Goal: Entertainment & Leisure: Consume media (video, audio)

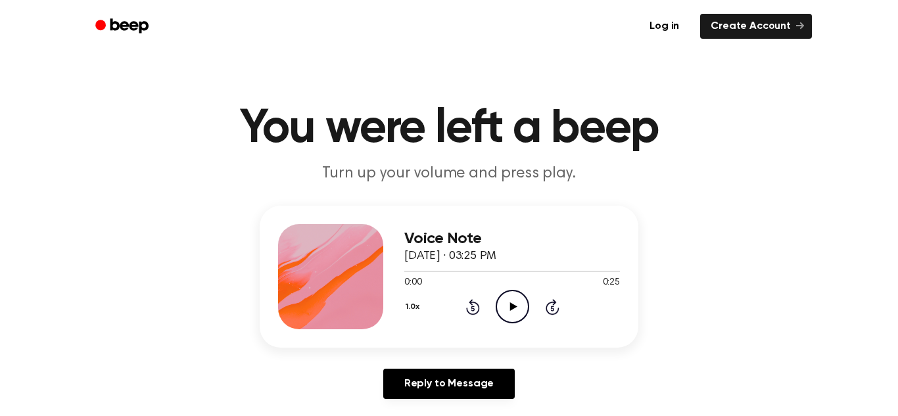
click at [517, 308] on icon "Play Audio" at bounding box center [513, 307] width 34 height 34
click at [691, 320] on div "Voice Note September 10, 2025 · 03:25 PM 0:24 0:25 Your browser does not suppor…" at bounding box center [449, 308] width 866 height 204
click at [471, 306] on icon "Rewind 5 seconds" at bounding box center [472, 306] width 14 height 17
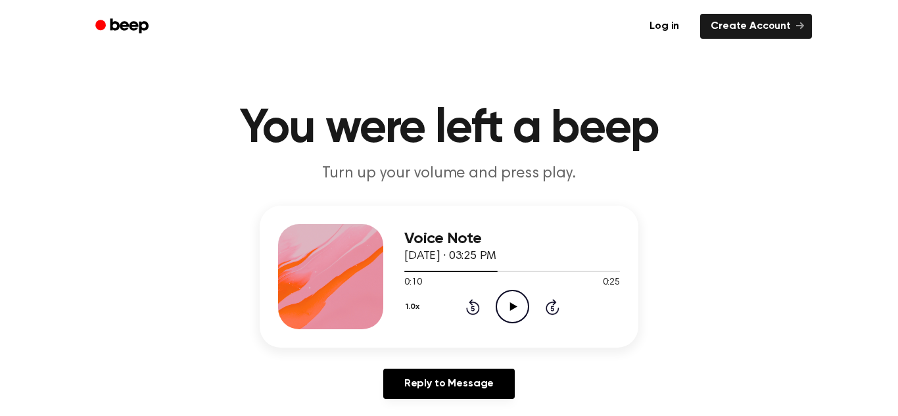
click at [471, 306] on icon "Rewind 5 seconds" at bounding box center [472, 306] width 14 height 17
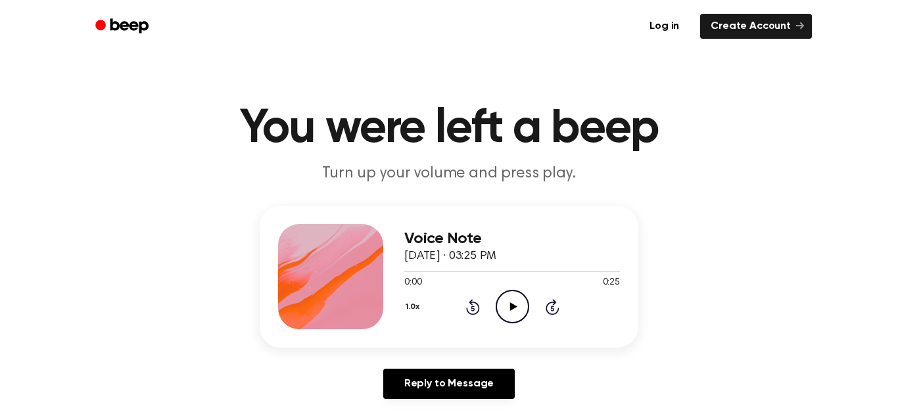
click at [504, 304] on icon "Play Audio" at bounding box center [513, 307] width 34 height 34
click at [508, 308] on icon "Pause Audio" at bounding box center [513, 307] width 34 height 34
click at [509, 308] on icon "Play Audio" at bounding box center [513, 307] width 34 height 34
click at [471, 307] on icon at bounding box center [472, 308] width 3 height 5
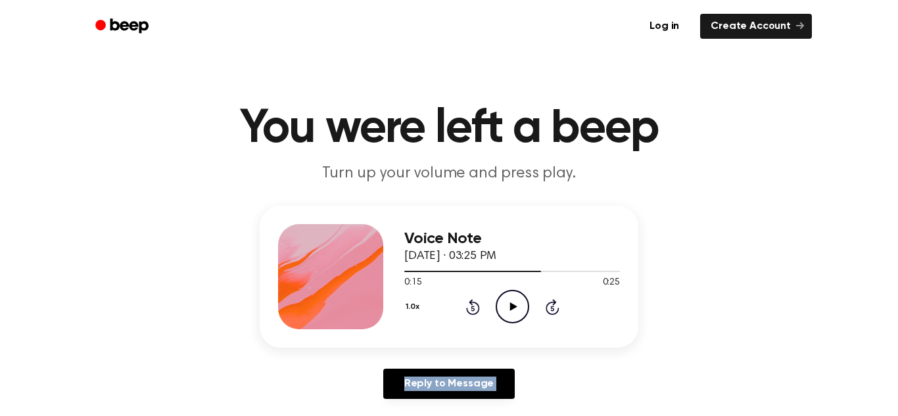
click at [471, 307] on icon at bounding box center [472, 308] width 3 height 5
click at [475, 306] on icon "Rewind 5 seconds" at bounding box center [472, 306] width 14 height 17
click at [472, 302] on icon at bounding box center [473, 307] width 14 height 16
drag, startPoint x: 472, startPoint y: 302, endPoint x: 483, endPoint y: 330, distance: 29.5
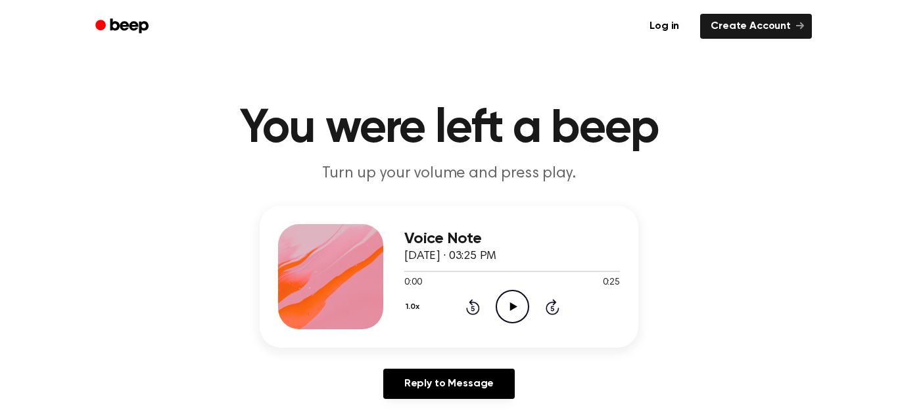
click at [482, 327] on div "Voice Note September 10, 2025 · 03:25 PM 0:00 0:25 Your browser does not suppor…" at bounding box center [512, 276] width 216 height 105
click at [483, 330] on div "Voice Note September 10, 2025 · 03:25 PM 0:00 0:25 Your browser does not suppor…" at bounding box center [449, 277] width 379 height 142
click at [517, 304] on icon "Play Audio" at bounding box center [513, 307] width 34 height 34
click at [507, 308] on icon "Play Audio" at bounding box center [513, 307] width 34 height 34
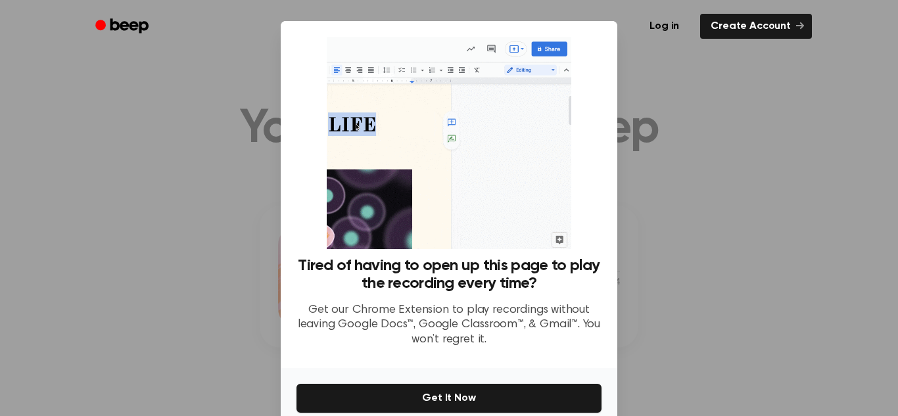
drag, startPoint x: 806, startPoint y: 369, endPoint x: 755, endPoint y: 352, distance: 53.4
click at [781, 358] on div at bounding box center [449, 208] width 898 height 416
click at [663, 344] on div at bounding box center [449, 208] width 898 height 416
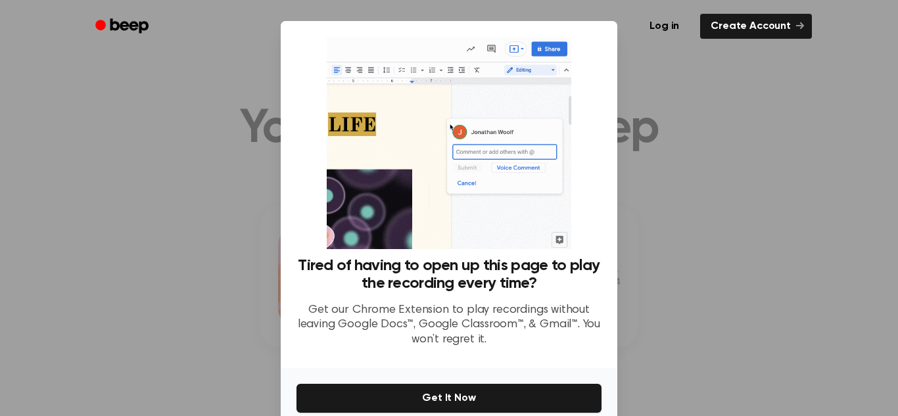
click at [667, 341] on div at bounding box center [449, 208] width 898 height 416
click at [659, 347] on div at bounding box center [449, 208] width 898 height 416
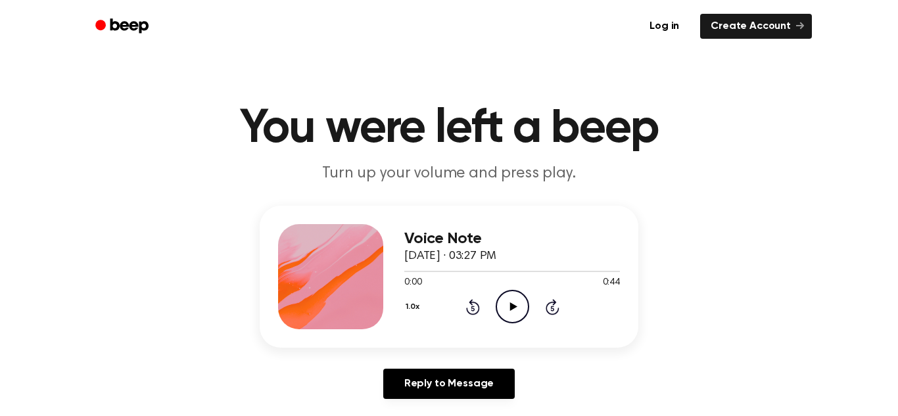
click at [525, 306] on icon "Play Audio" at bounding box center [513, 307] width 34 height 34
click at [512, 313] on icon "Play Audio" at bounding box center [513, 307] width 34 height 34
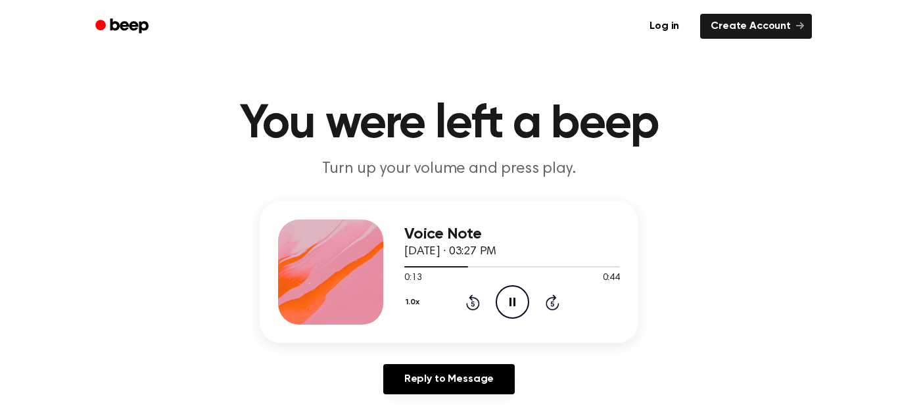
scroll to position [6, 0]
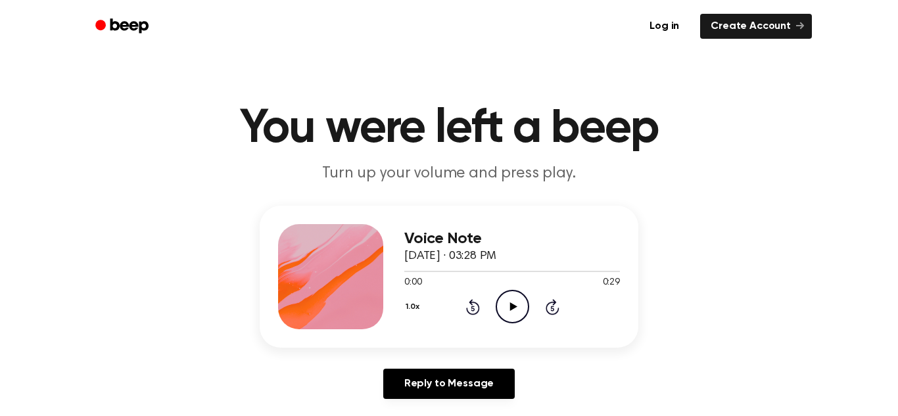
click at [519, 304] on icon "Play Audio" at bounding box center [513, 307] width 34 height 34
click at [511, 307] on icon at bounding box center [512, 306] width 7 height 9
click at [521, 308] on icon "Play Audio" at bounding box center [513, 307] width 34 height 34
click at [515, 306] on icon "Play Audio" at bounding box center [513, 307] width 34 height 34
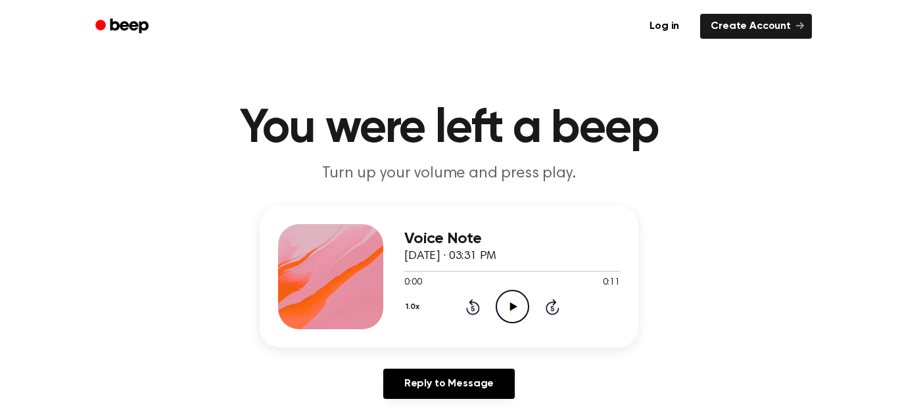
click at [496, 300] on icon "Play Audio" at bounding box center [513, 307] width 34 height 34
click at [515, 305] on icon "Pause Audio" at bounding box center [513, 307] width 34 height 34
click at [615, 339] on div "Voice Note September 10, 2025 · 03:31 PM 0:05 0:11 Your browser does not suppor…" at bounding box center [449, 277] width 379 height 142
click at [502, 306] on icon "Play Audio" at bounding box center [513, 307] width 34 height 34
click at [513, 308] on icon "Pause Audio" at bounding box center [513, 307] width 34 height 34
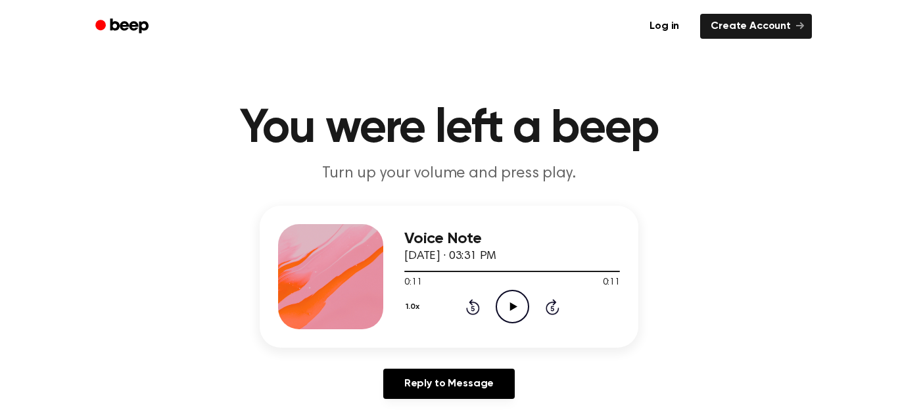
click at [512, 307] on icon at bounding box center [512, 306] width 7 height 9
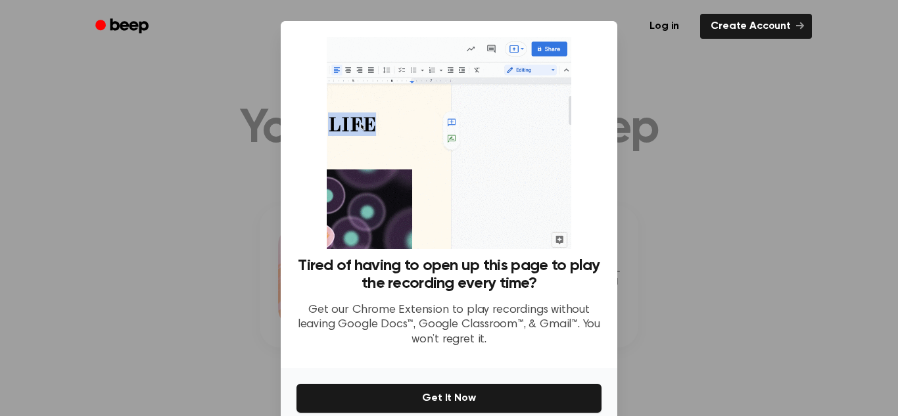
click at [795, 237] on div at bounding box center [449, 208] width 898 height 416
click at [742, 248] on div at bounding box center [449, 208] width 898 height 416
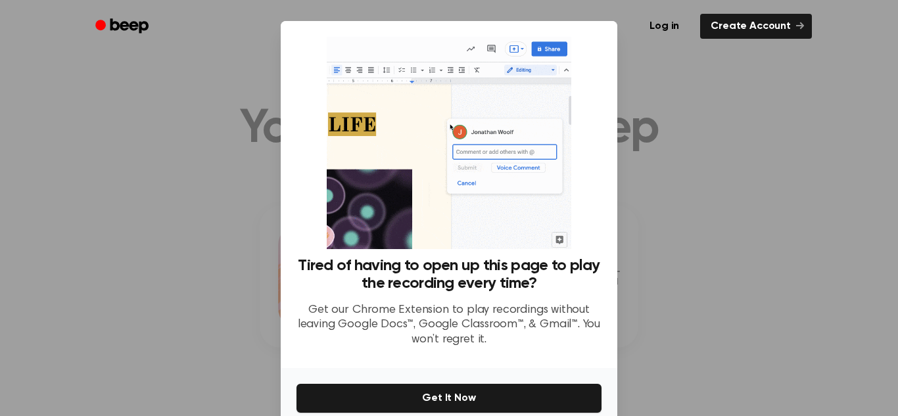
click at [742, 248] on div at bounding box center [449, 208] width 898 height 416
click at [742, 247] on div at bounding box center [449, 208] width 898 height 416
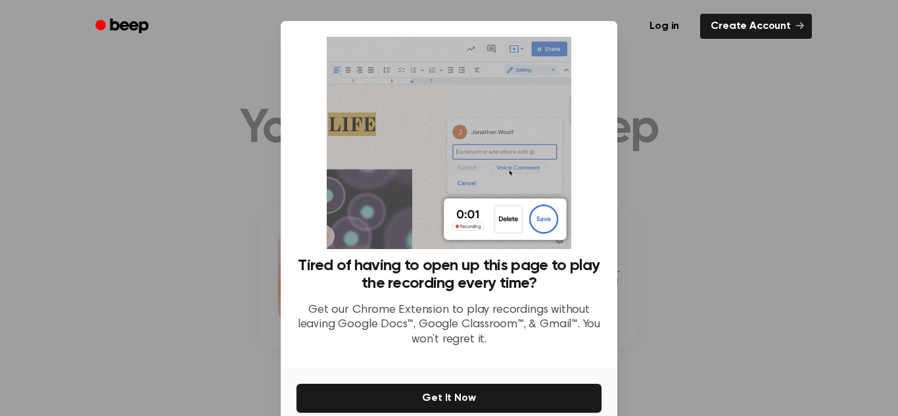
click at [742, 247] on div at bounding box center [449, 208] width 898 height 416
click at [598, 51] on div "Log in Create Account" at bounding box center [449, 26] width 726 height 53
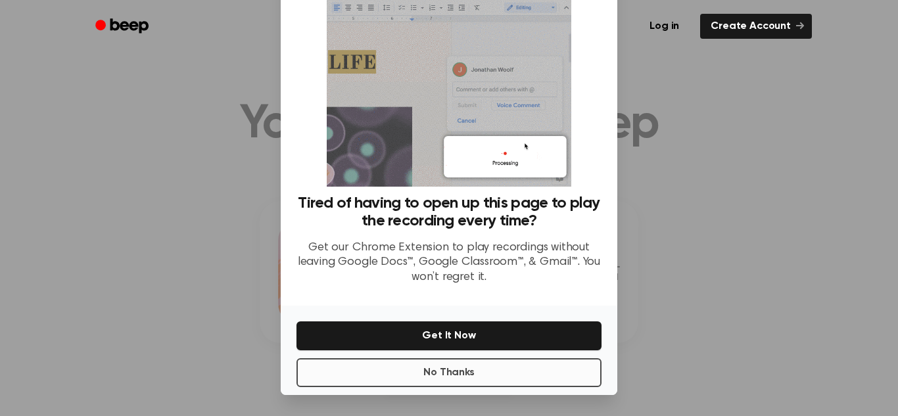
scroll to position [9, 0]
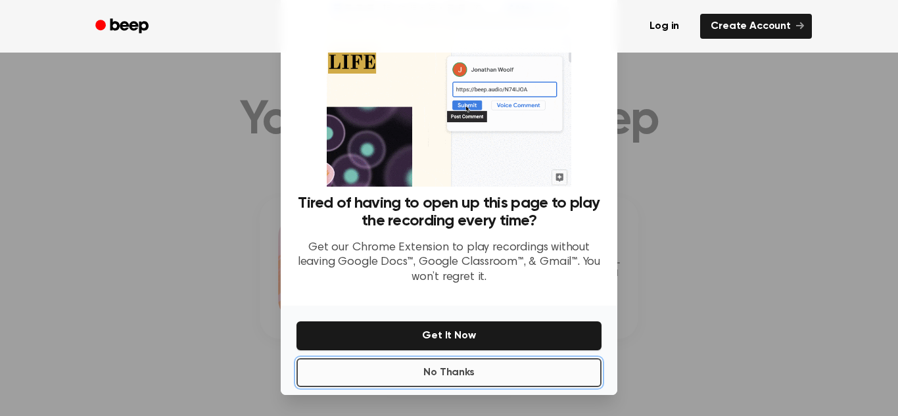
click at [512, 367] on button "No Thanks" at bounding box center [448, 372] width 305 height 29
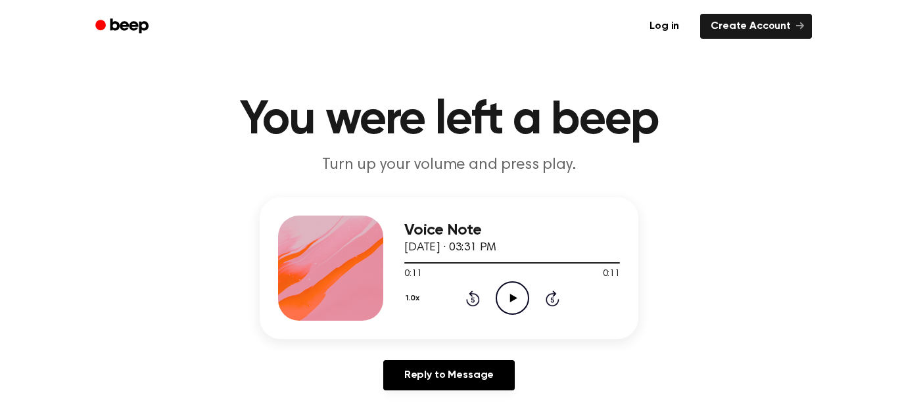
click at [517, 310] on icon "Play Audio" at bounding box center [513, 298] width 34 height 34
drag, startPoint x: 517, startPoint y: 296, endPoint x: 520, endPoint y: 307, distance: 11.0
click at [520, 307] on icon "Play Audio" at bounding box center [513, 298] width 34 height 34
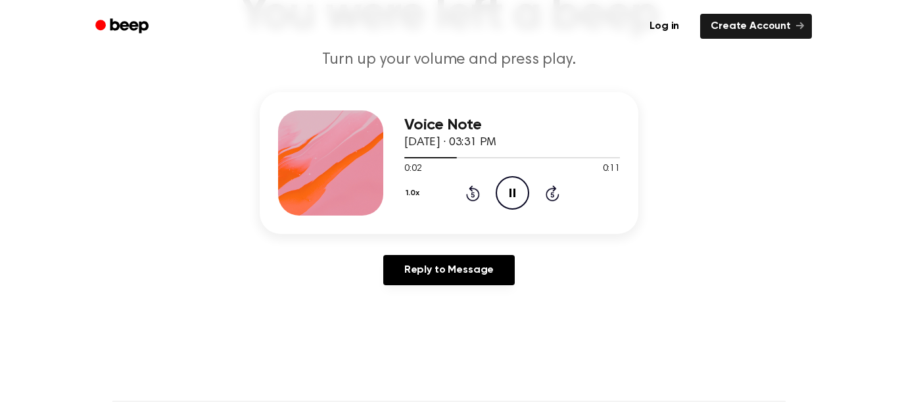
scroll to position [0, 0]
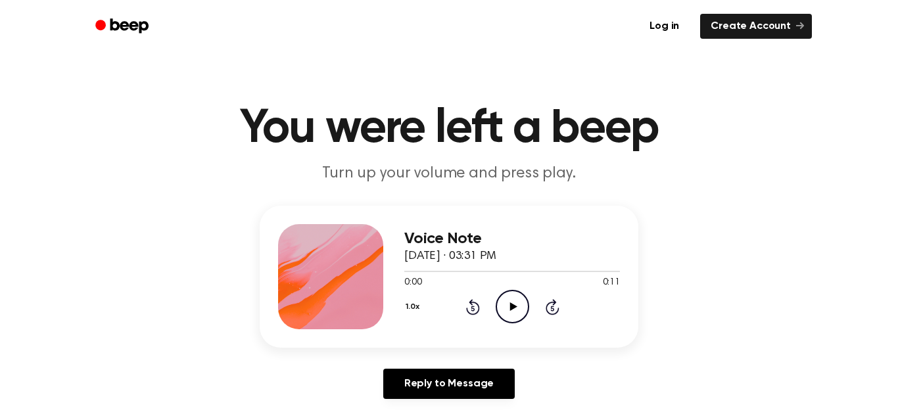
click at [506, 308] on icon "Play Audio" at bounding box center [513, 307] width 34 height 34
click at [440, 139] on h1 "You were left a beep" at bounding box center [448, 128] width 673 height 47
click at [511, 299] on icon "Play Audio" at bounding box center [513, 307] width 34 height 34
click at [511, 299] on icon "Pause Audio" at bounding box center [513, 307] width 34 height 34
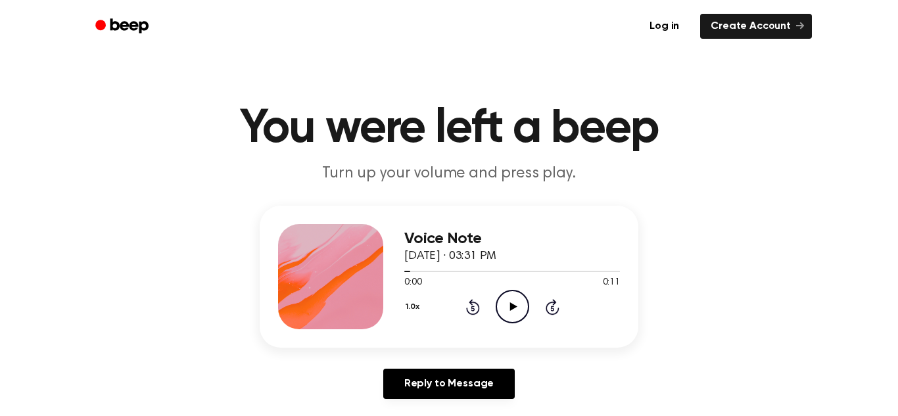
click at [511, 300] on icon "Play Audio" at bounding box center [513, 307] width 34 height 34
click at [510, 300] on icon "Pause Audio" at bounding box center [513, 307] width 34 height 34
click at [511, 300] on icon "Play Audio" at bounding box center [513, 307] width 34 height 34
click at [511, 295] on icon "Play Audio" at bounding box center [513, 307] width 34 height 34
